Goal: Task Accomplishment & Management: Complete application form

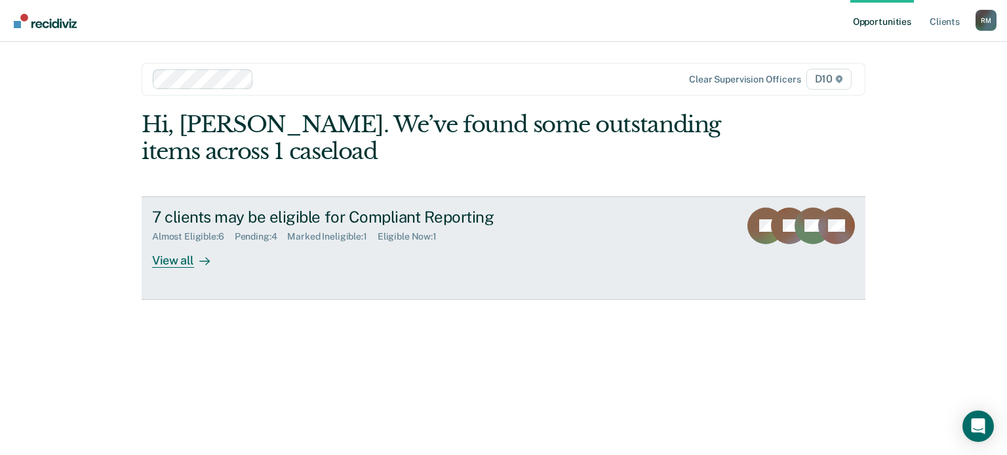
click at [173, 263] on div "View all" at bounding box center [188, 255] width 73 height 26
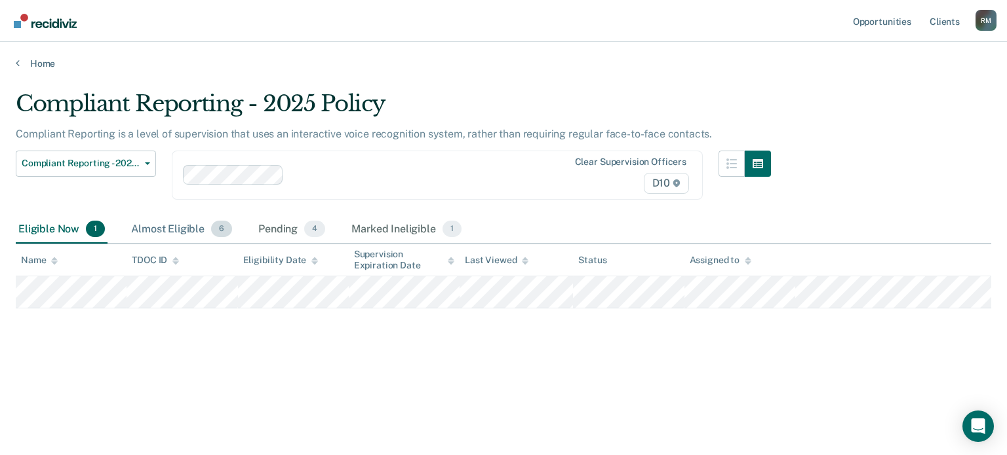
click at [206, 227] on div "Almost Eligible 6" at bounding box center [181, 230] width 106 height 29
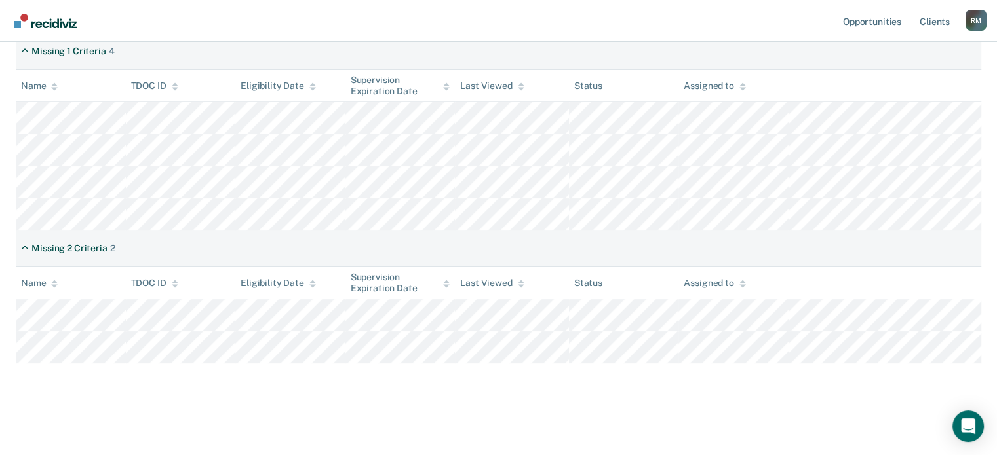
scroll to position [212, 0]
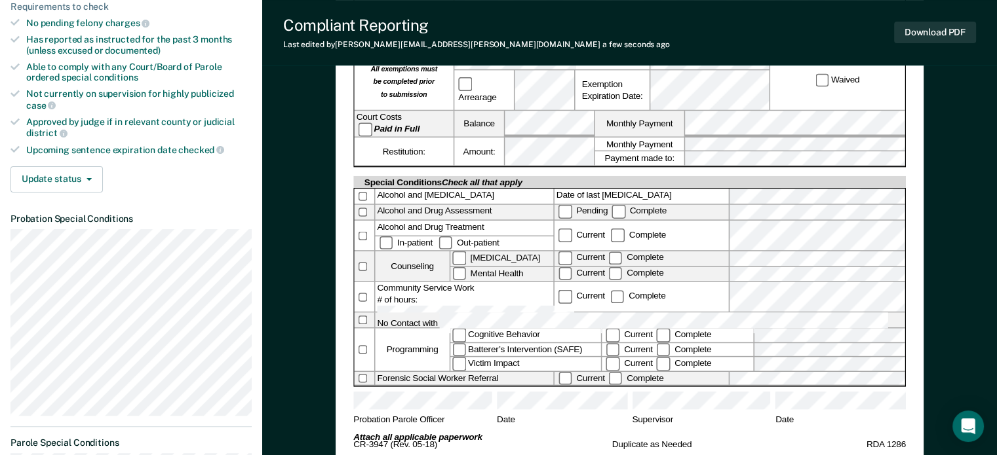
scroll to position [524, 0]
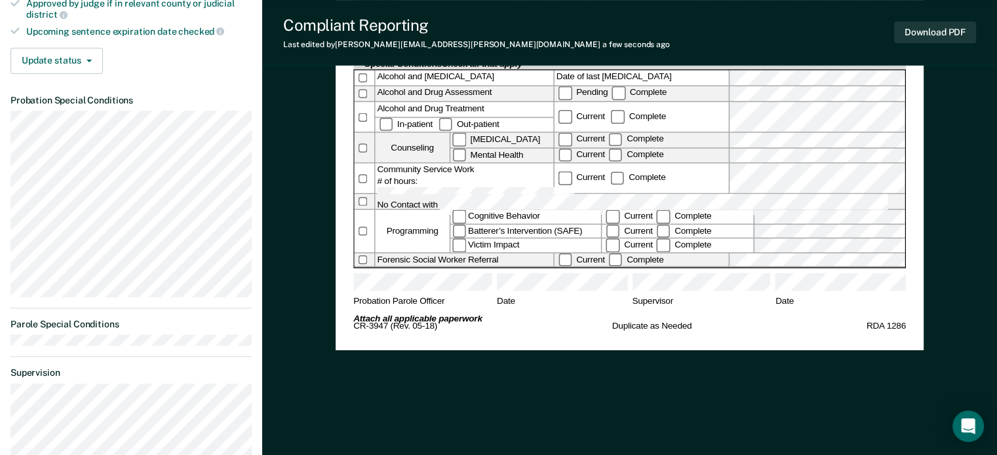
click at [957, 277] on div "[US_STATE] DEPARTMENT OF CORRECTION COMMUNITY SUPERVISION Telephone Reporting R…" at bounding box center [629, 277] width 735 height 1440
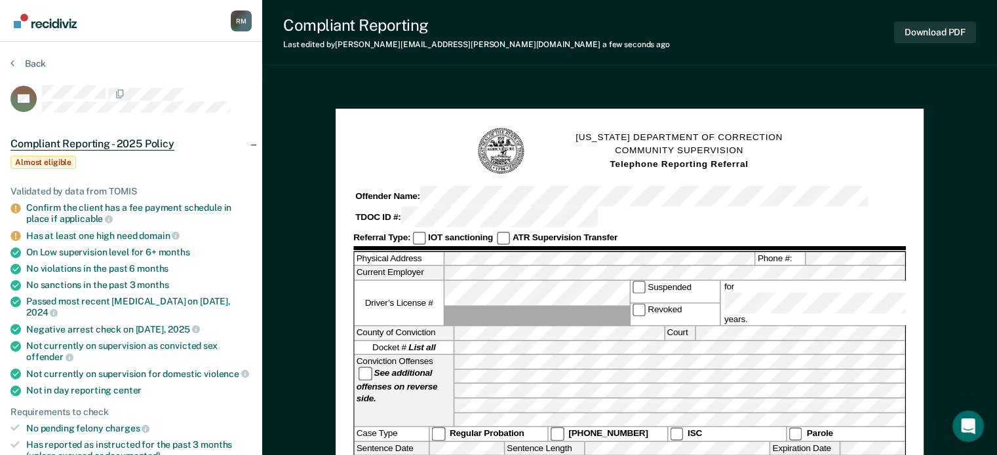
scroll to position [0, 0]
click at [933, 31] on button "Download PDF" at bounding box center [935, 33] width 82 height 22
